Goal: Task Accomplishment & Management: Manage account settings

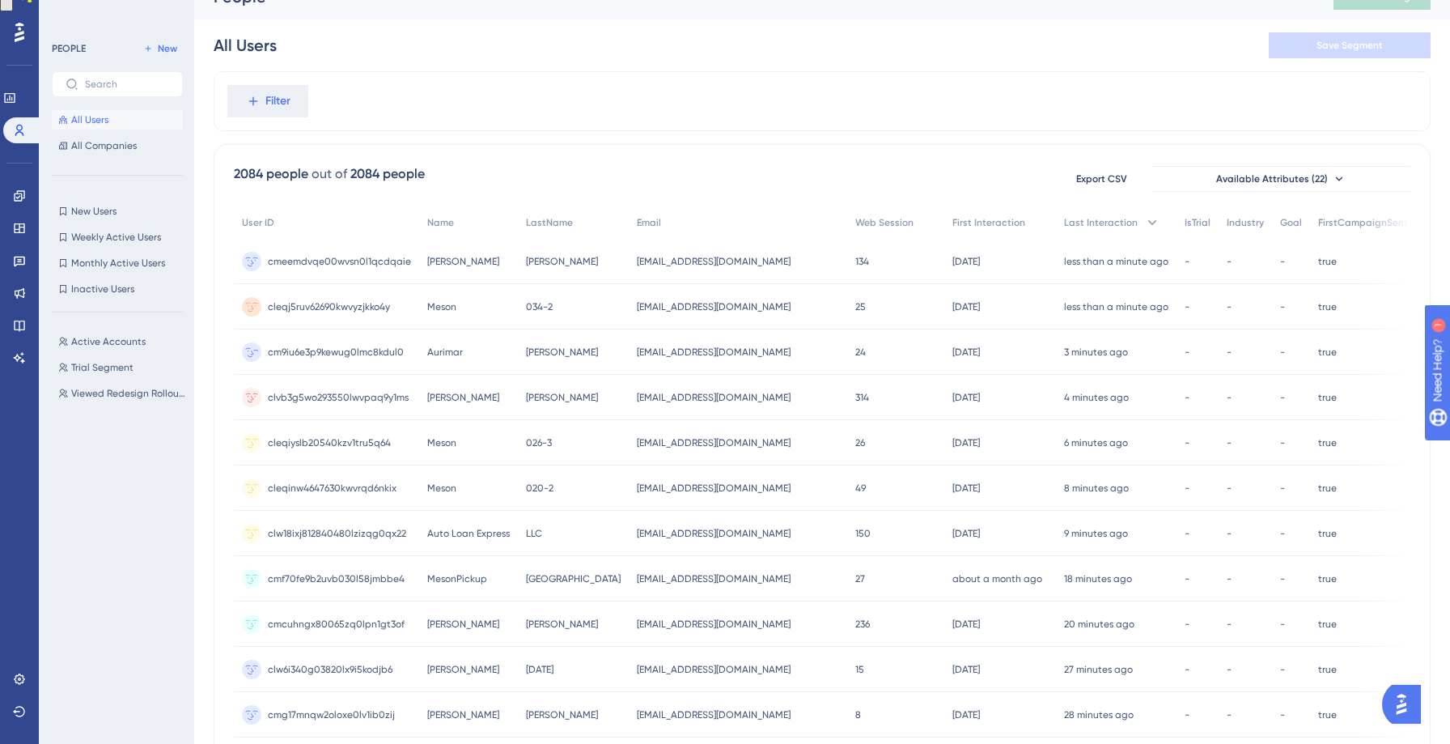
click at [639, 354] on span "[EMAIL_ADDRESS][DOMAIN_NAME]" at bounding box center [714, 352] width 154 height 13
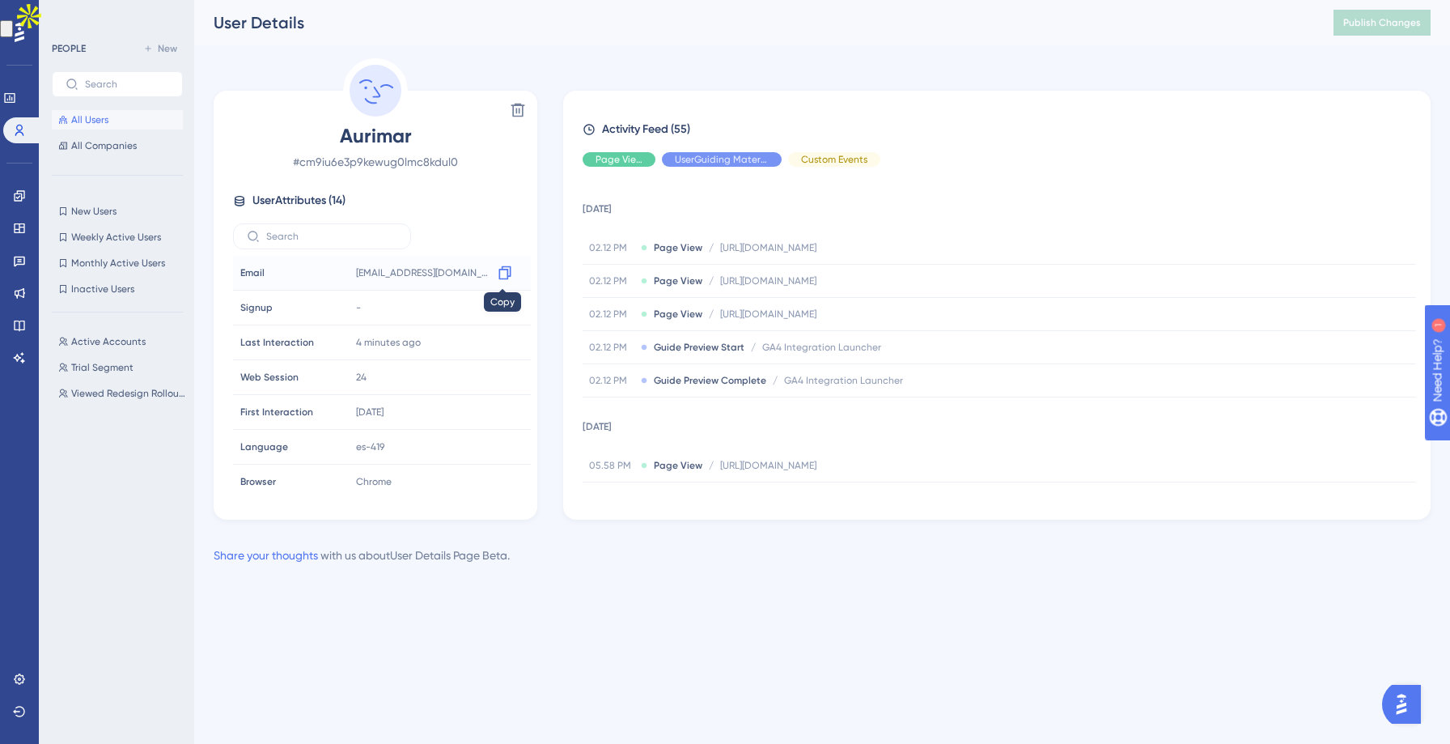
click at [503, 276] on icon at bounding box center [505, 273] width 16 height 16
